Goal: Transaction & Acquisition: Obtain resource

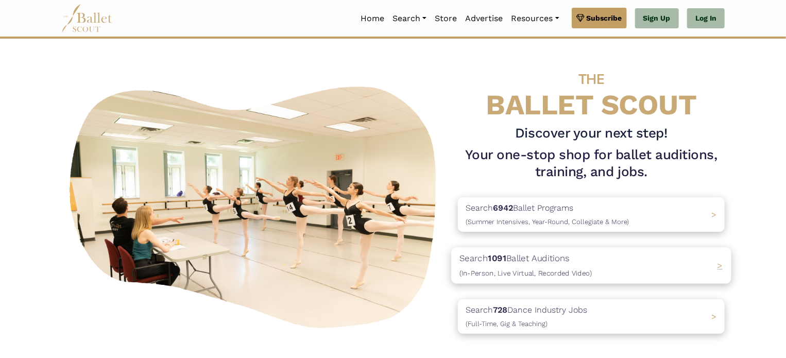
click at [514, 259] on p "Search 1091 Ballet Auditions (In-Person, Live Virtual, Recorded Video)" at bounding box center [525, 266] width 132 height 28
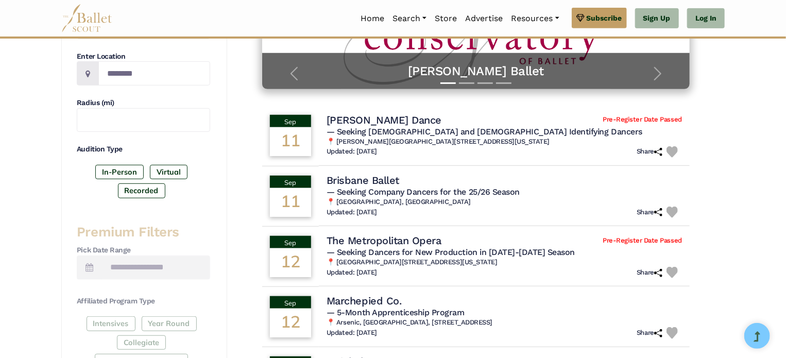
scroll to position [244, 0]
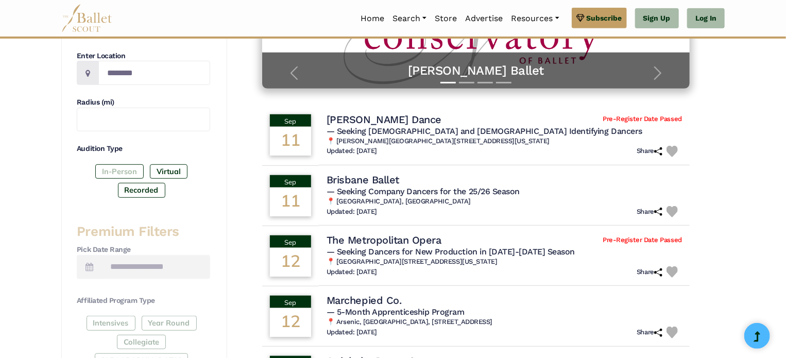
click at [113, 174] on label "In-Person" at bounding box center [119, 171] width 48 height 14
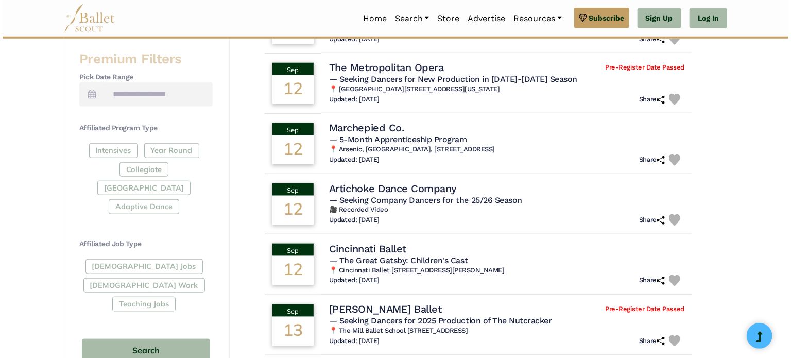
scroll to position [413, 0]
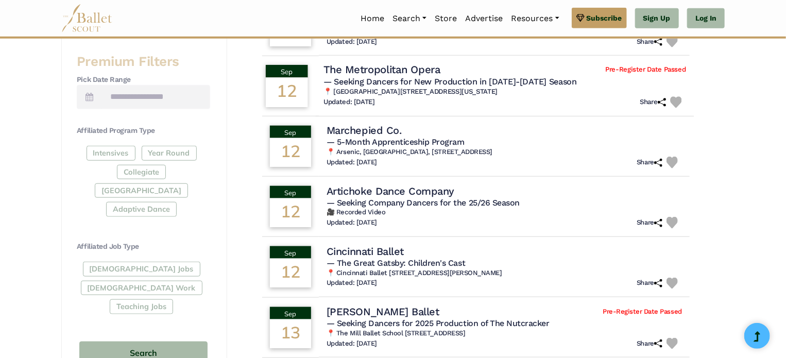
click at [438, 73] on h4 "The Metropolitan Opera" at bounding box center [381, 70] width 117 height 14
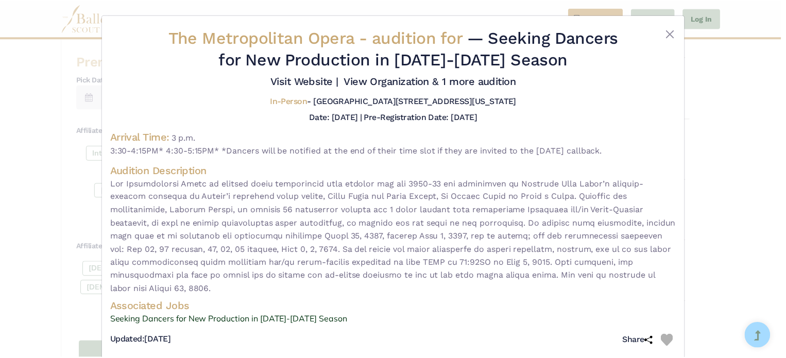
scroll to position [15, 0]
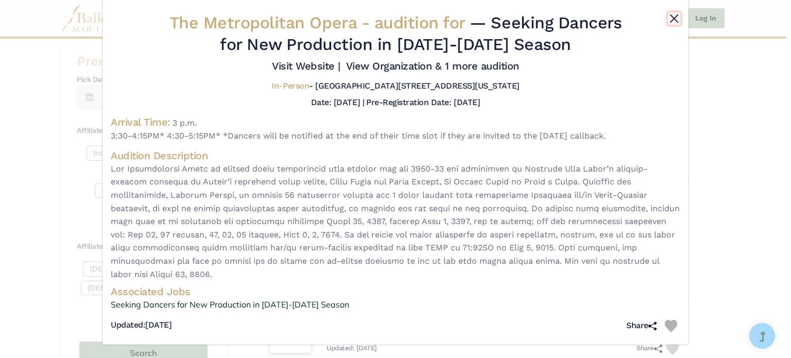
click at [670, 19] on button "Close" at bounding box center [674, 18] width 12 height 12
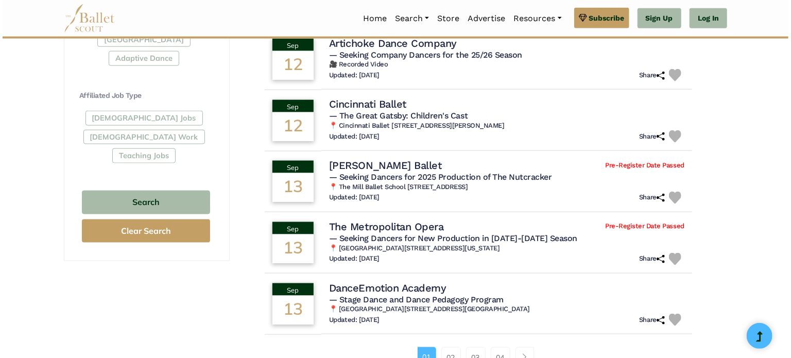
scroll to position [564, 0]
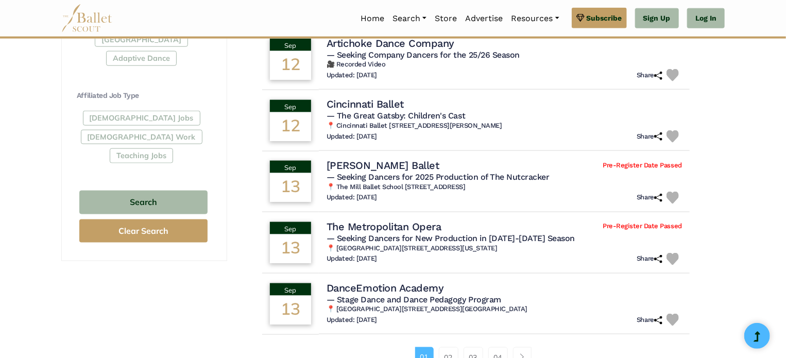
click at [380, 107] on h4 "Cincinnati Ballet" at bounding box center [364, 103] width 77 height 13
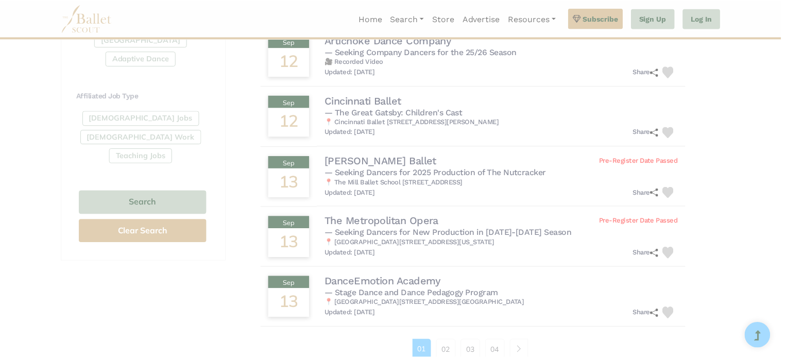
scroll to position [0, 0]
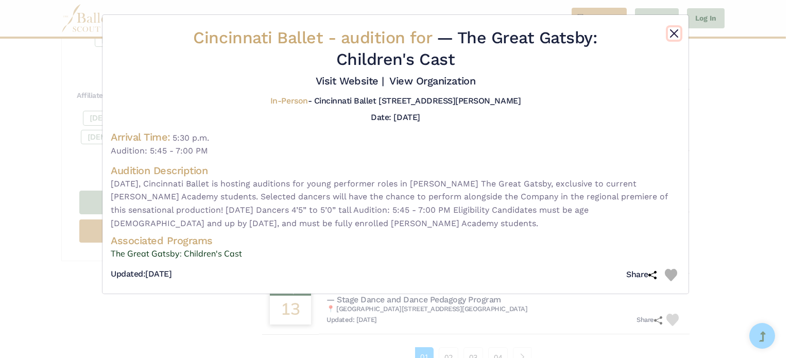
click at [673, 31] on button "Close" at bounding box center [674, 33] width 12 height 12
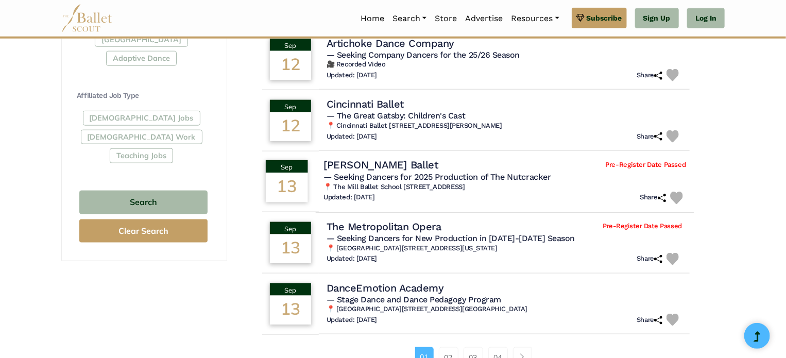
click at [491, 172] on span "— Seeking Dancers for 2025 Production of The Nutcracker" at bounding box center [436, 177] width 227 height 10
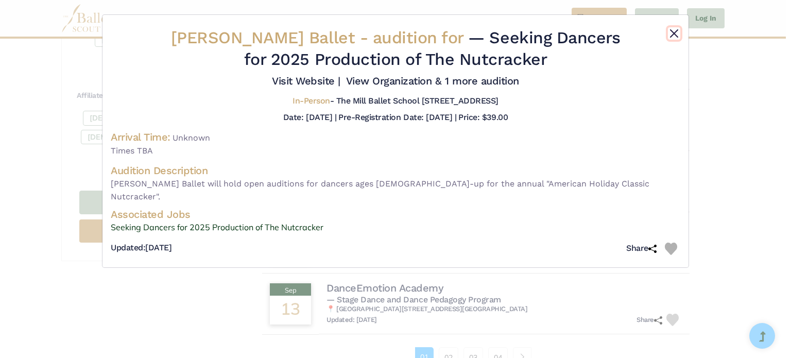
click at [671, 36] on button "Close" at bounding box center [674, 33] width 12 height 12
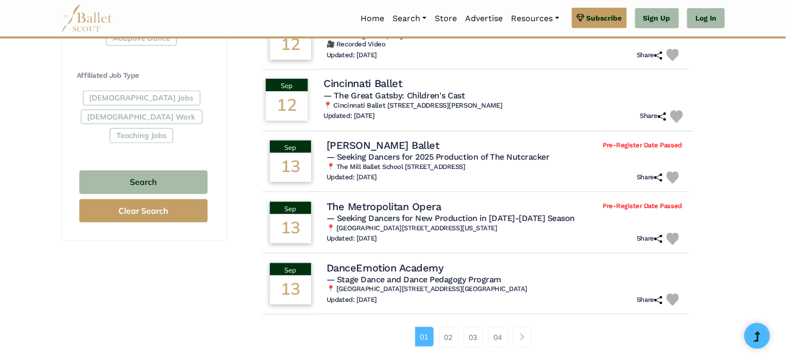
scroll to position [599, 0]
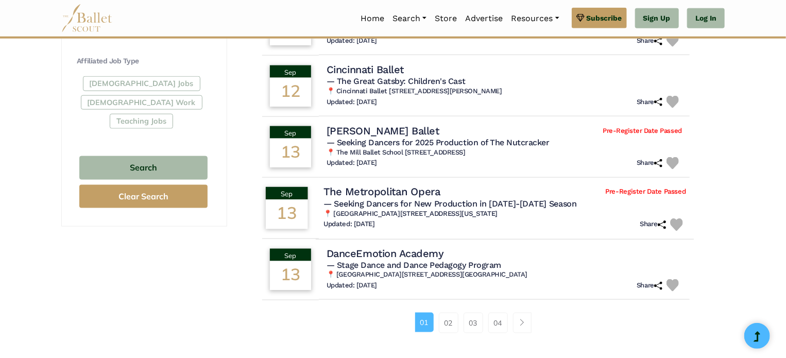
click at [436, 185] on h4 "The Metropolitan Opera" at bounding box center [381, 192] width 117 height 14
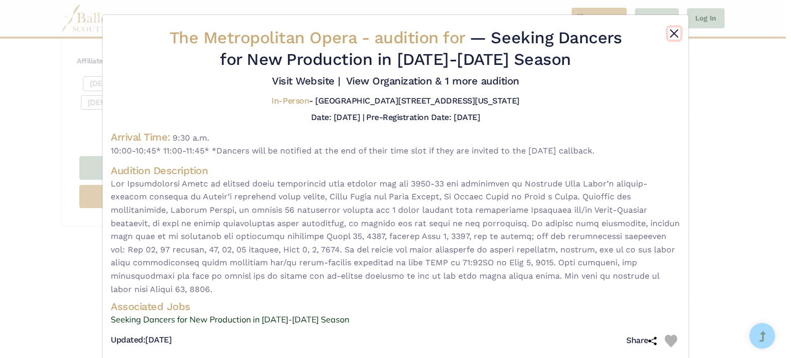
click at [673, 37] on button "Close" at bounding box center [674, 33] width 12 height 12
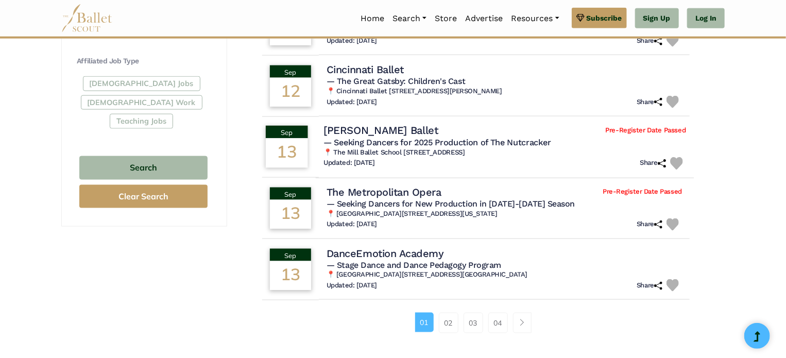
scroll to position [629, 0]
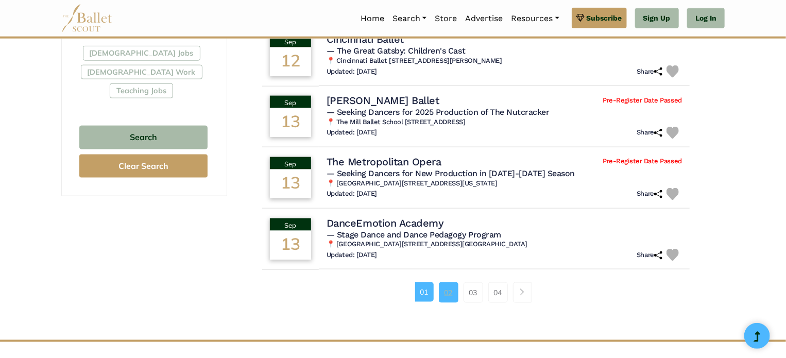
click at [445, 283] on link "02" at bounding box center [449, 292] width 20 height 21
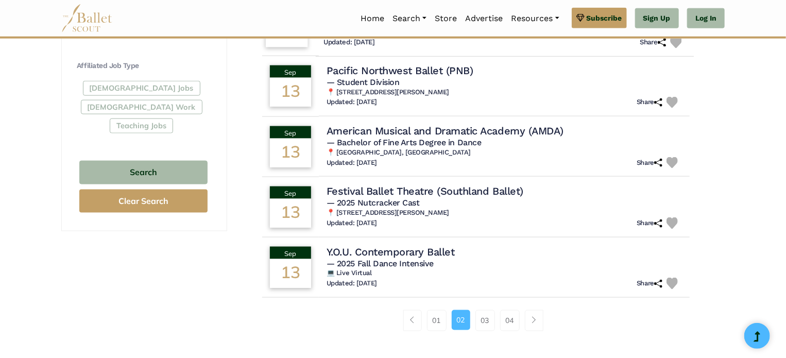
scroll to position [595, 0]
click at [483, 315] on link "03" at bounding box center [485, 319] width 20 height 21
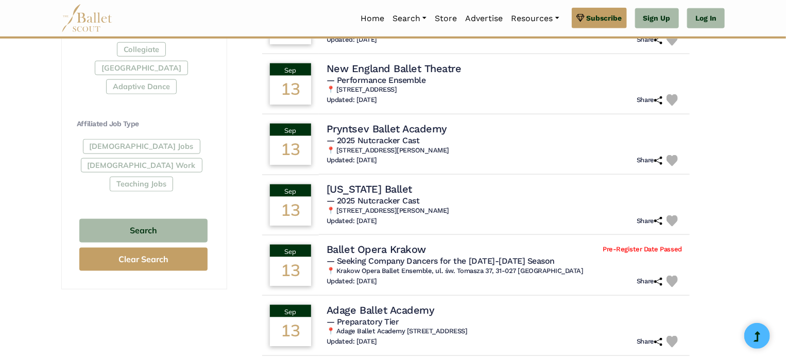
scroll to position [540, 0]
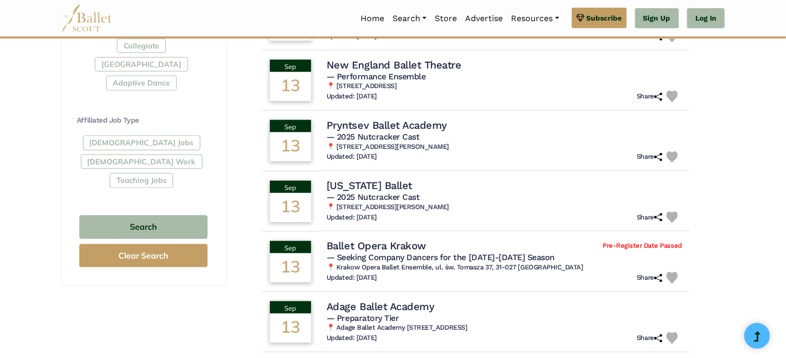
click at [429, 183] on div "[US_STATE] Ballet" at bounding box center [503, 185] width 355 height 13
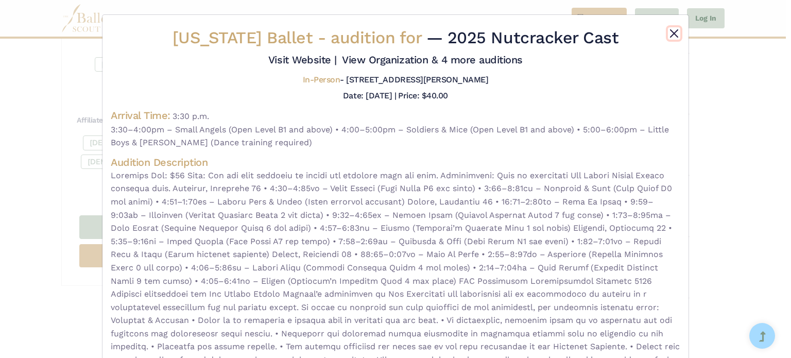
click at [672, 32] on button "Close" at bounding box center [674, 33] width 12 height 12
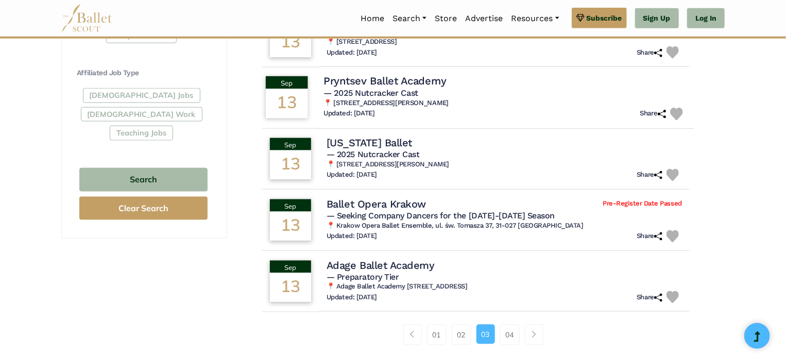
scroll to position [589, 0]
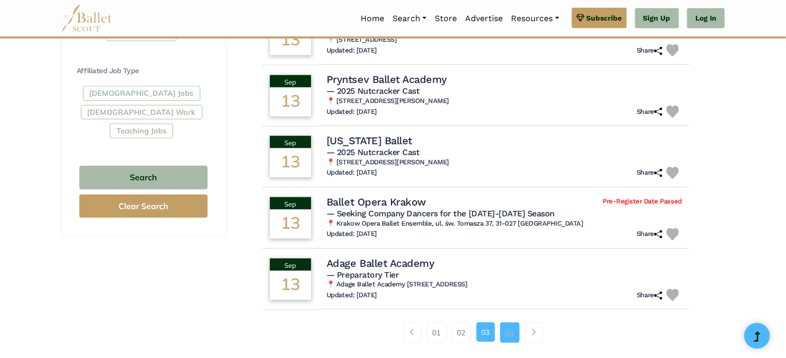
click at [508, 336] on link "04" at bounding box center [510, 332] width 20 height 21
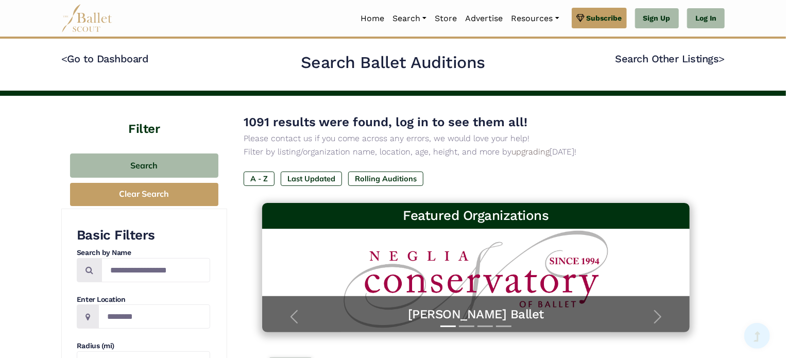
scroll to position [1, 0]
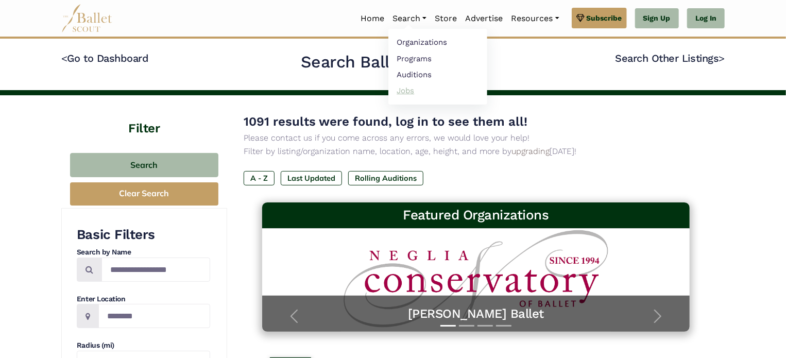
click at [403, 90] on link "Jobs" at bounding box center [437, 90] width 99 height 16
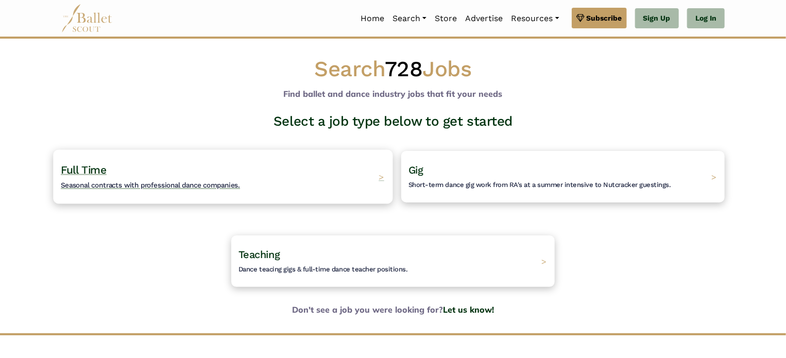
click at [220, 185] on span "Seasonal contracts with professional dance companies." at bounding box center [150, 185] width 179 height 8
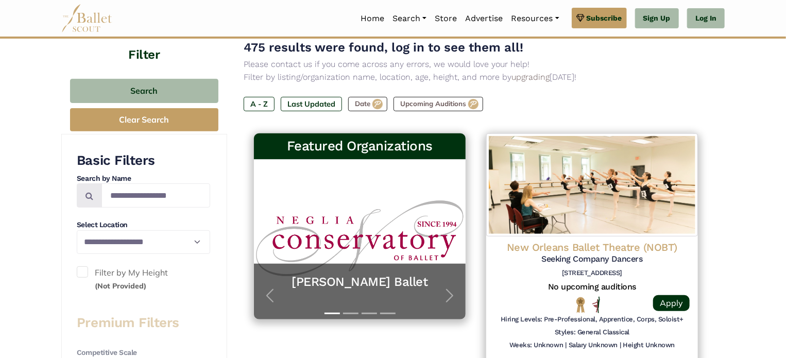
scroll to position [128, 0]
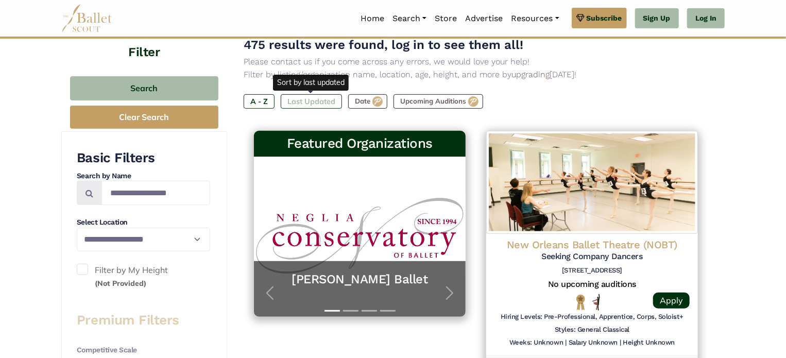
click at [327, 100] on label "Last Updated" at bounding box center [311, 101] width 61 height 14
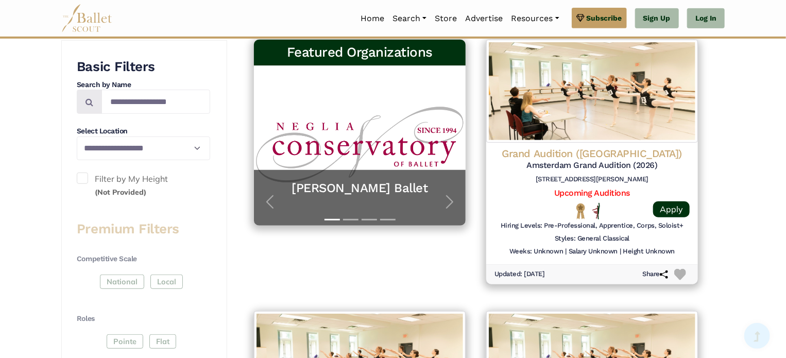
scroll to position [221, 0]
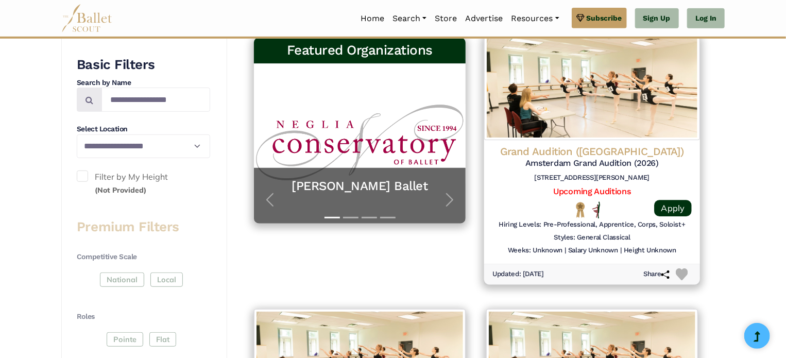
click at [642, 174] on h6 "Avinguda del Pla del Vinyet, 48, 08172 Sant Cugat del Vallès, Barcelona, Spain" at bounding box center [591, 178] width 199 height 9
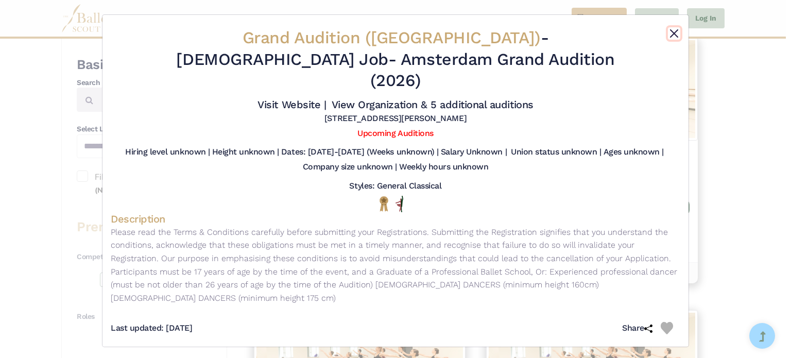
click at [678, 36] on button "Close" at bounding box center [674, 33] width 12 height 12
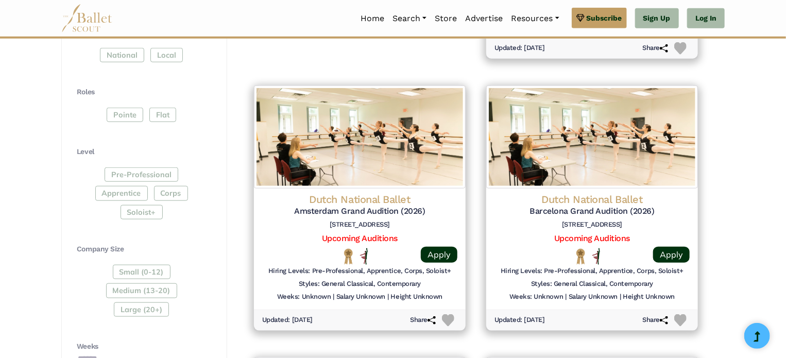
scroll to position [447, 0]
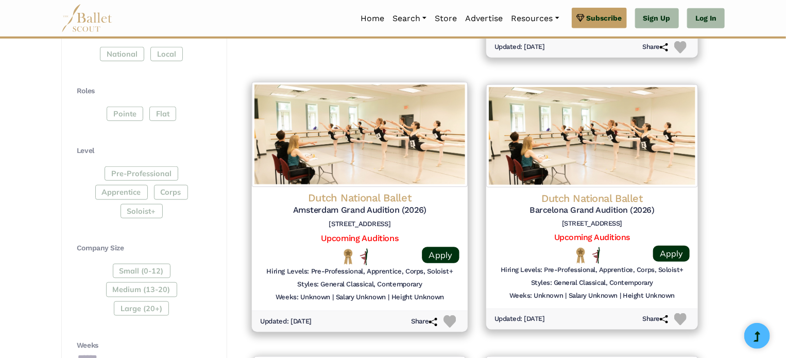
click at [385, 255] on div at bounding box center [359, 256] width 83 height 17
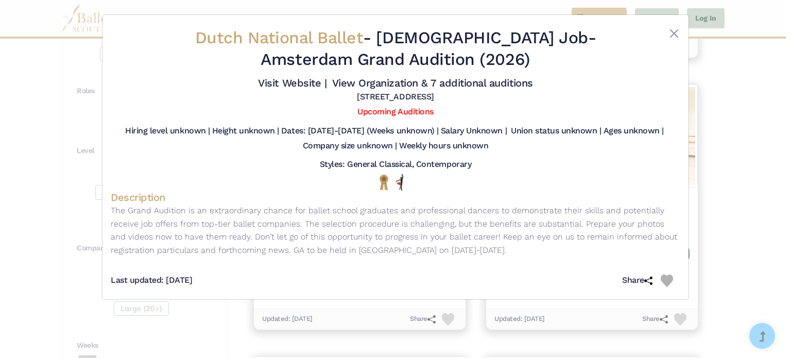
click at [757, 116] on div "Dutch National Ballet - Full Time Job - Amsterdam Grand Audition (2026) Visit W…" at bounding box center [395, 179] width 791 height 358
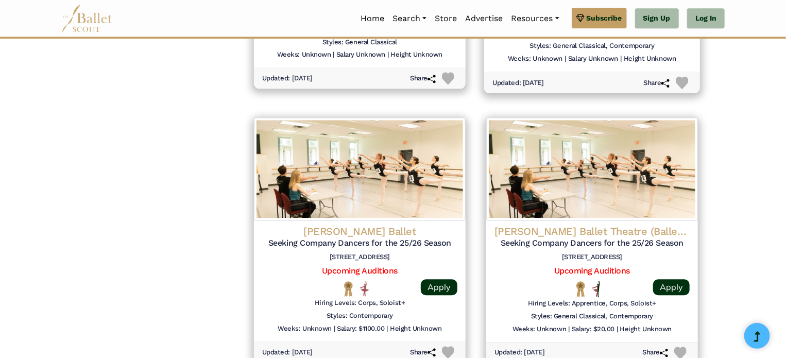
scroll to position [1232, 0]
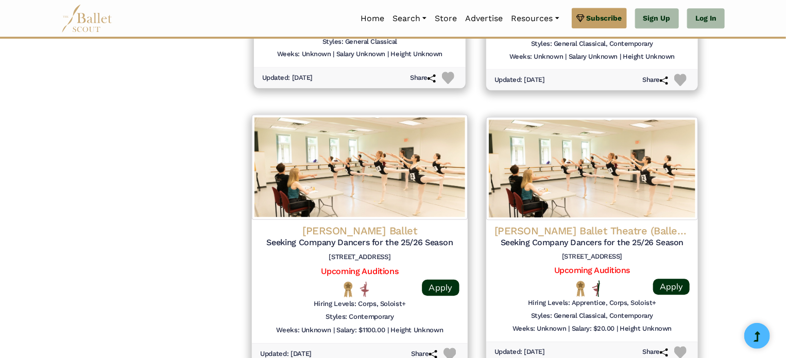
click at [411, 256] on h6 "1830 17th St, San Francisco, CA 94103" at bounding box center [359, 257] width 199 height 9
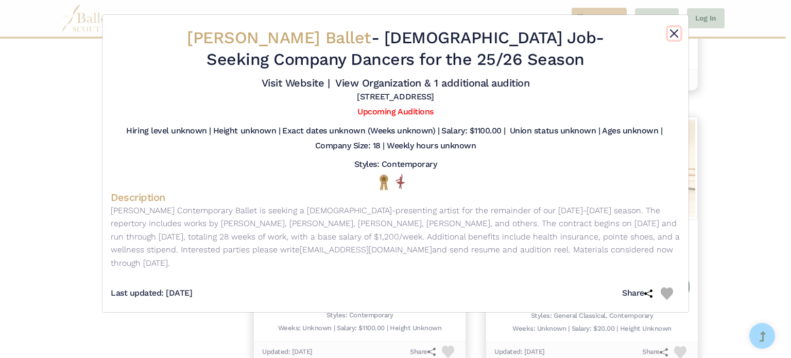
click at [674, 35] on button "Close" at bounding box center [674, 33] width 12 height 12
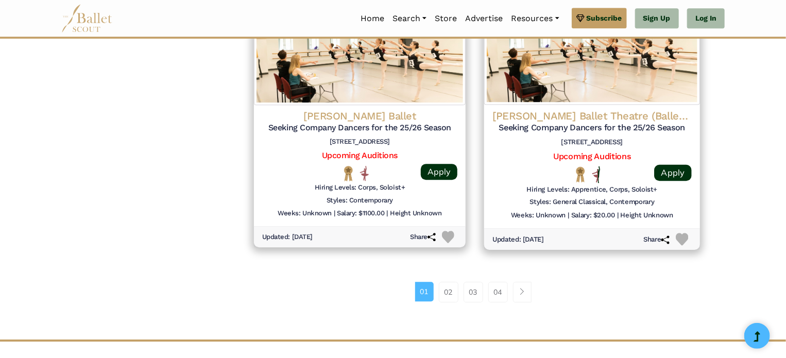
scroll to position [1348, 0]
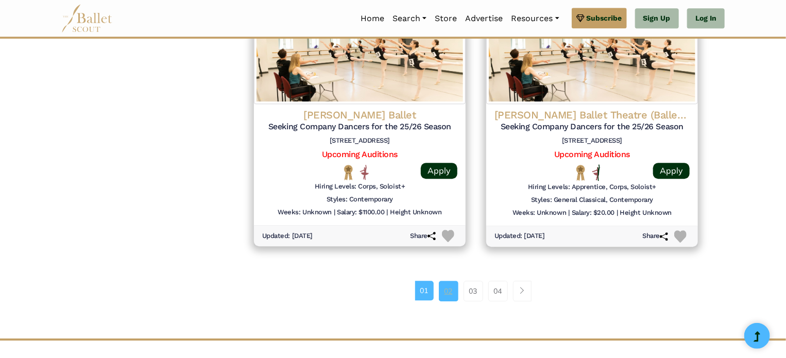
click at [451, 285] on link "02" at bounding box center [449, 291] width 20 height 21
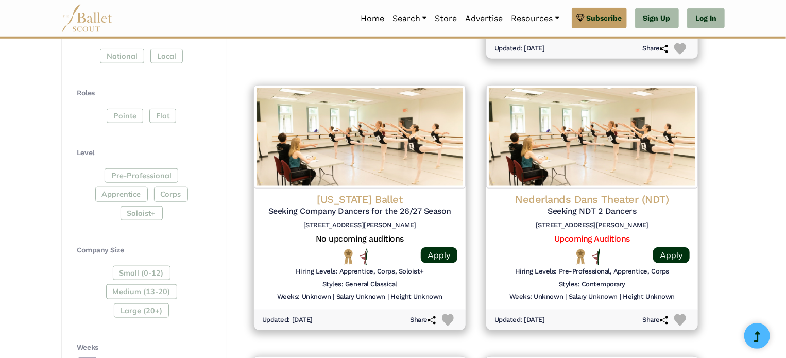
scroll to position [445, 0]
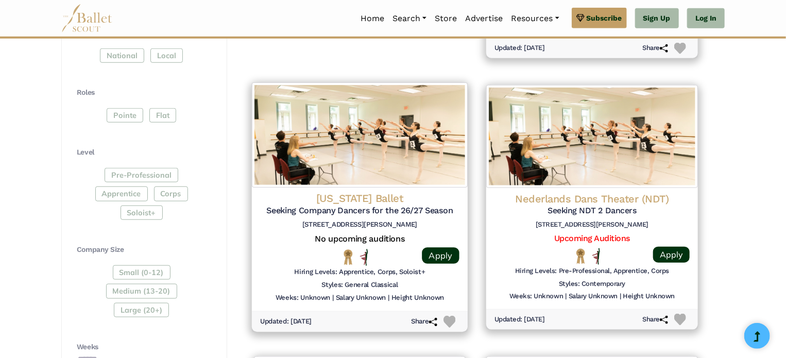
click at [414, 223] on h6 "[STREET_ADDRESS][PERSON_NAME]" at bounding box center [359, 224] width 199 height 9
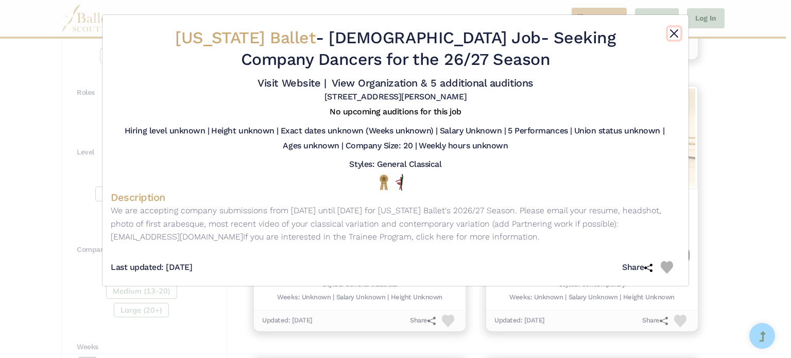
click at [674, 33] on button "Close" at bounding box center [674, 33] width 12 height 12
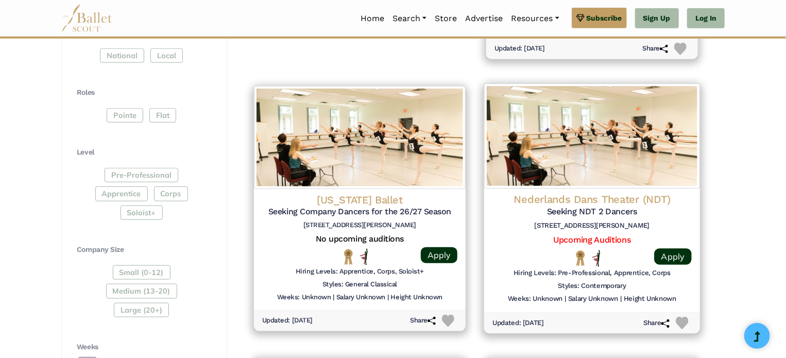
click at [688, 204] on h4 "Nederlands Dans Theater (NDT)" at bounding box center [591, 200] width 199 height 14
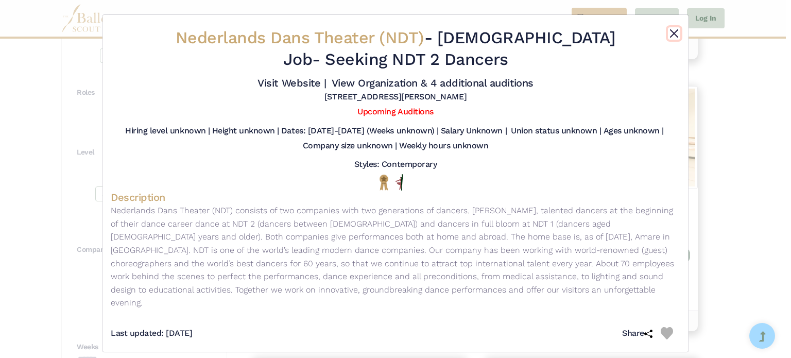
click at [673, 30] on button "Close" at bounding box center [674, 33] width 12 height 12
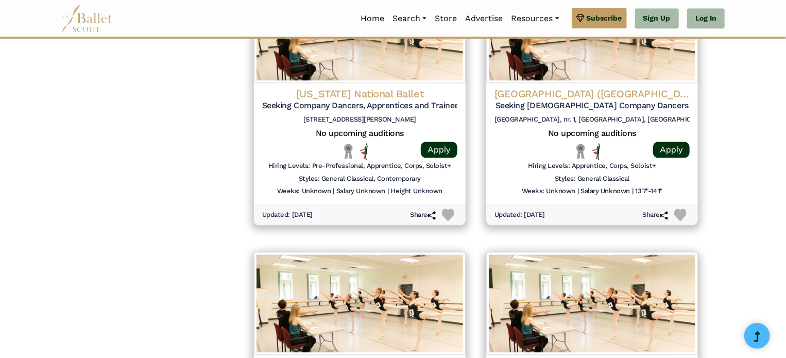
scroll to position [1096, 0]
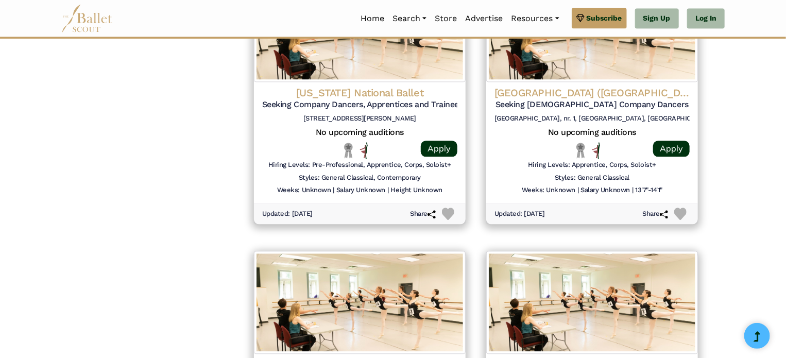
click at [628, 124] on div "Teatrul de Balet Sibiu (Romania) Seeking Male Company Dancers Parcul Tineretulu…" at bounding box center [591, 106] width 195 height 41
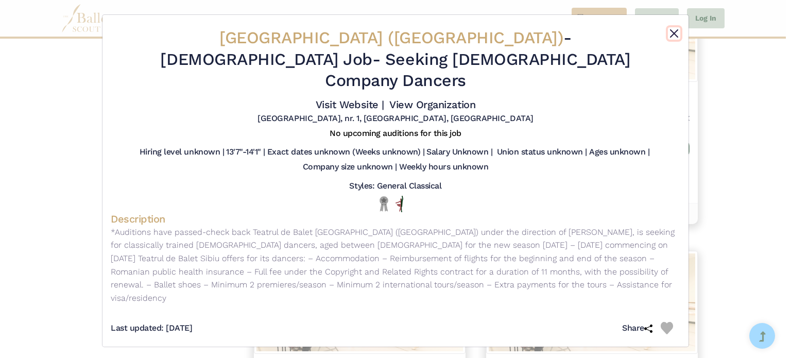
click at [672, 31] on button "Close" at bounding box center [674, 33] width 12 height 12
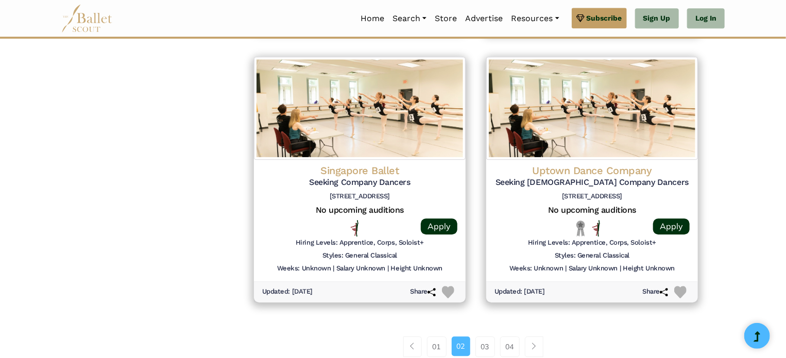
scroll to position [1291, 0]
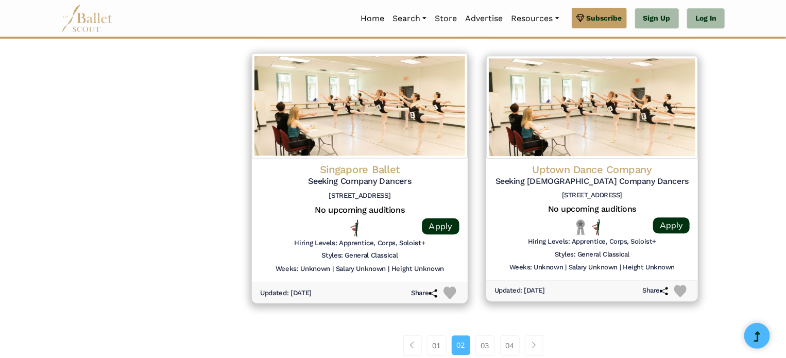
click at [365, 177] on h5 "Seeking Company Dancers" at bounding box center [359, 181] width 199 height 11
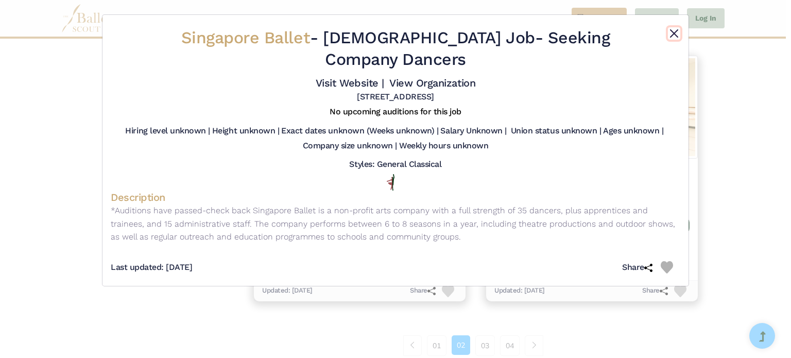
click at [678, 31] on button "Close" at bounding box center [674, 33] width 12 height 12
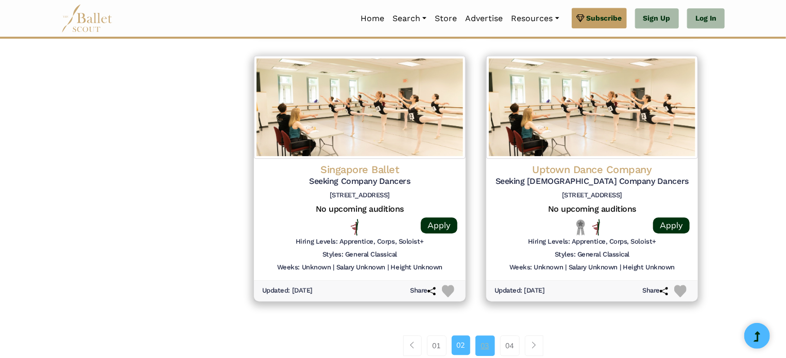
click at [486, 343] on link "03" at bounding box center [485, 345] width 20 height 21
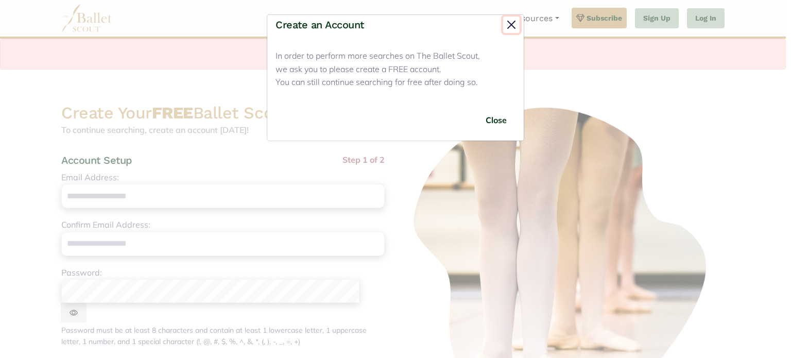
click at [509, 26] on button "Close" at bounding box center [511, 24] width 16 height 16
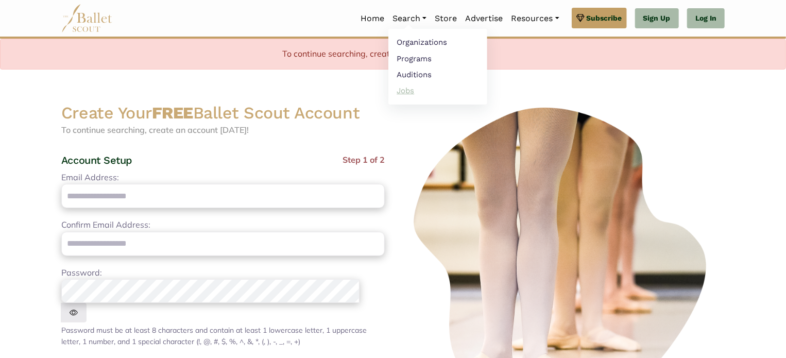
click at [400, 87] on link "Jobs" at bounding box center [437, 90] width 99 height 16
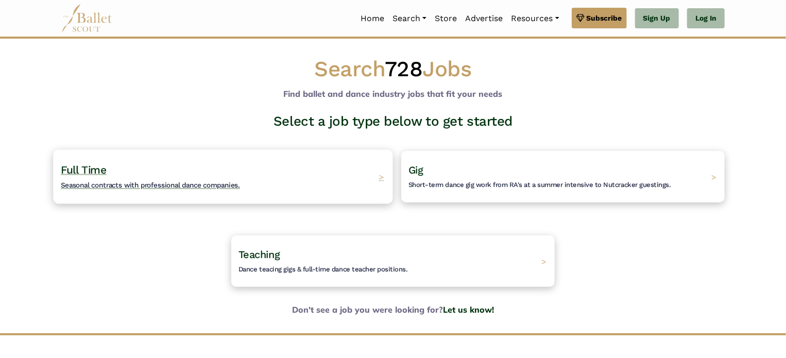
click at [282, 160] on div "Full Time Seasonal contracts with professional dance companies. >" at bounding box center [222, 176] width 339 height 54
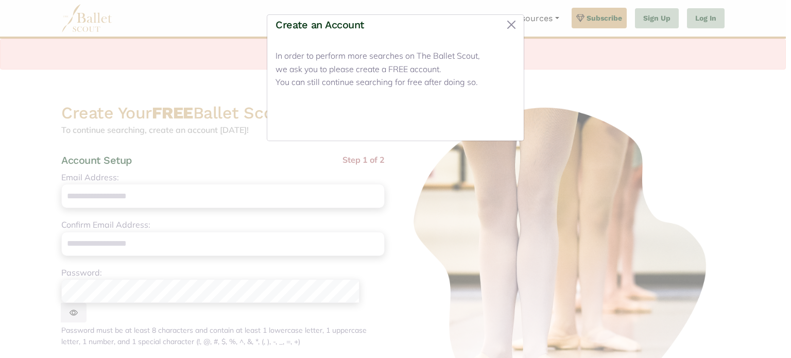
click at [503, 125] on button "Close" at bounding box center [496, 120] width 39 height 24
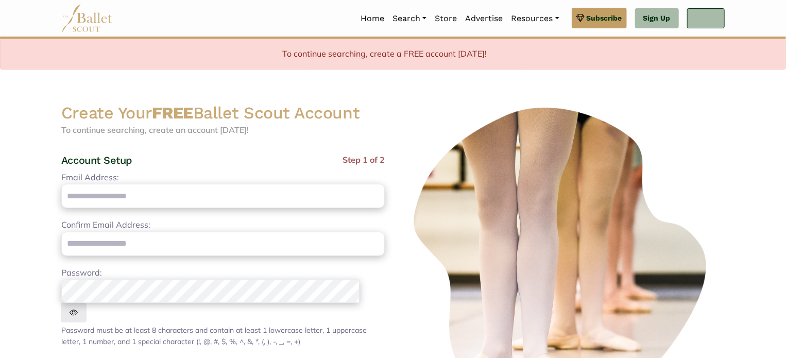
click at [718, 27] on link "Log In" at bounding box center [706, 18] width 38 height 21
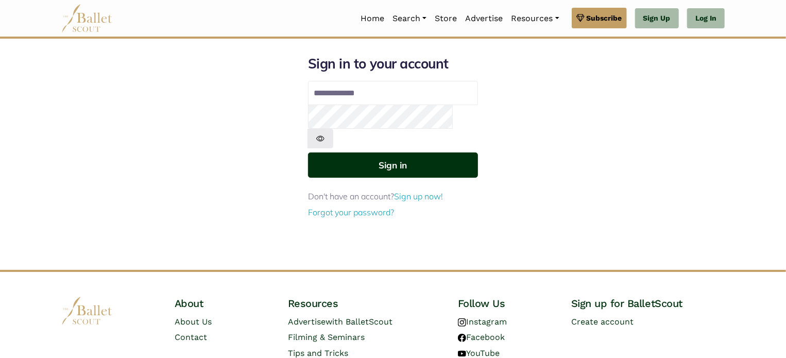
type input "**********"
click at [455, 152] on button "Sign in" at bounding box center [393, 164] width 170 height 25
